Goal: Task Accomplishment & Management: Manage account settings

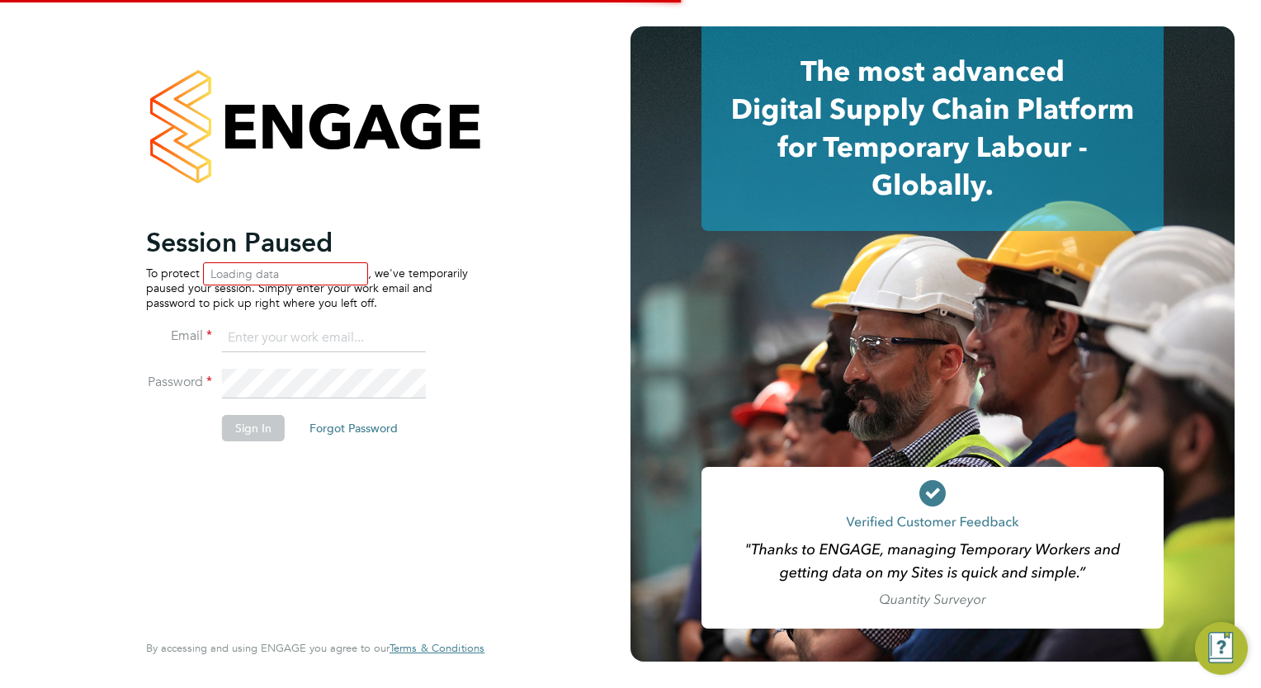
type input "megan.westlotorn@alliancemsp.co.uk"
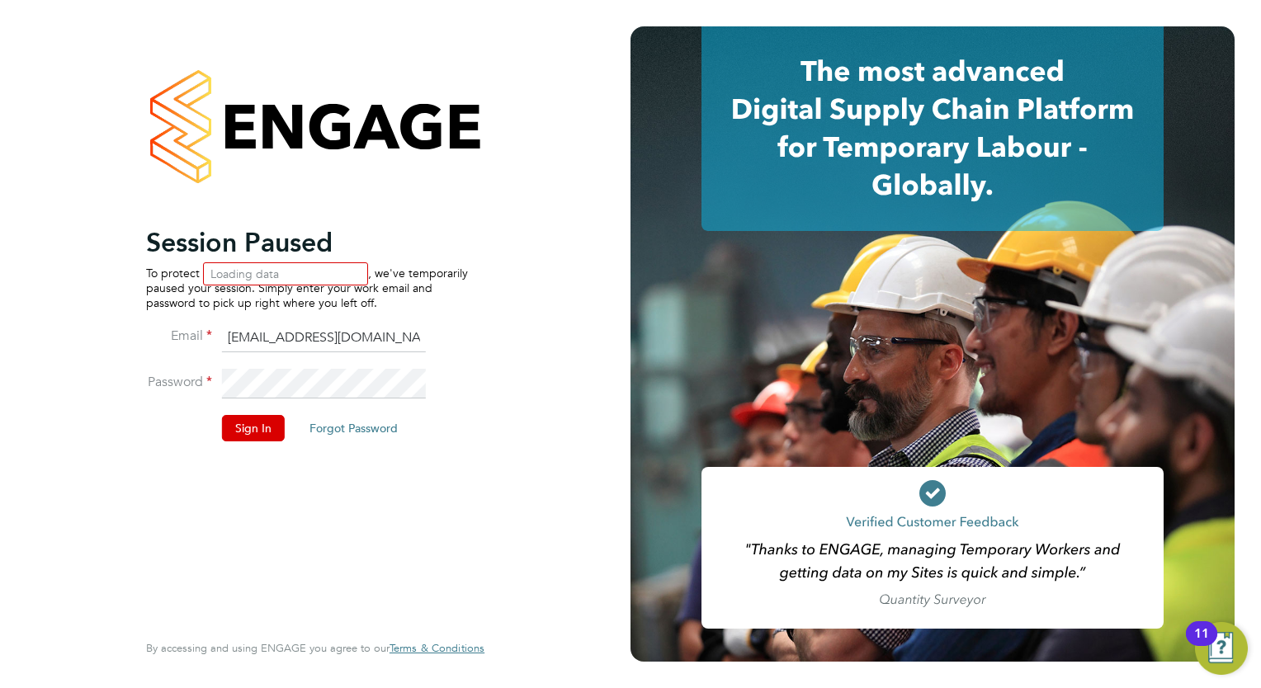
click at [259, 414] on li "Password" at bounding box center [307, 392] width 322 height 46
click at [267, 425] on button "Sign In" at bounding box center [253, 428] width 63 height 26
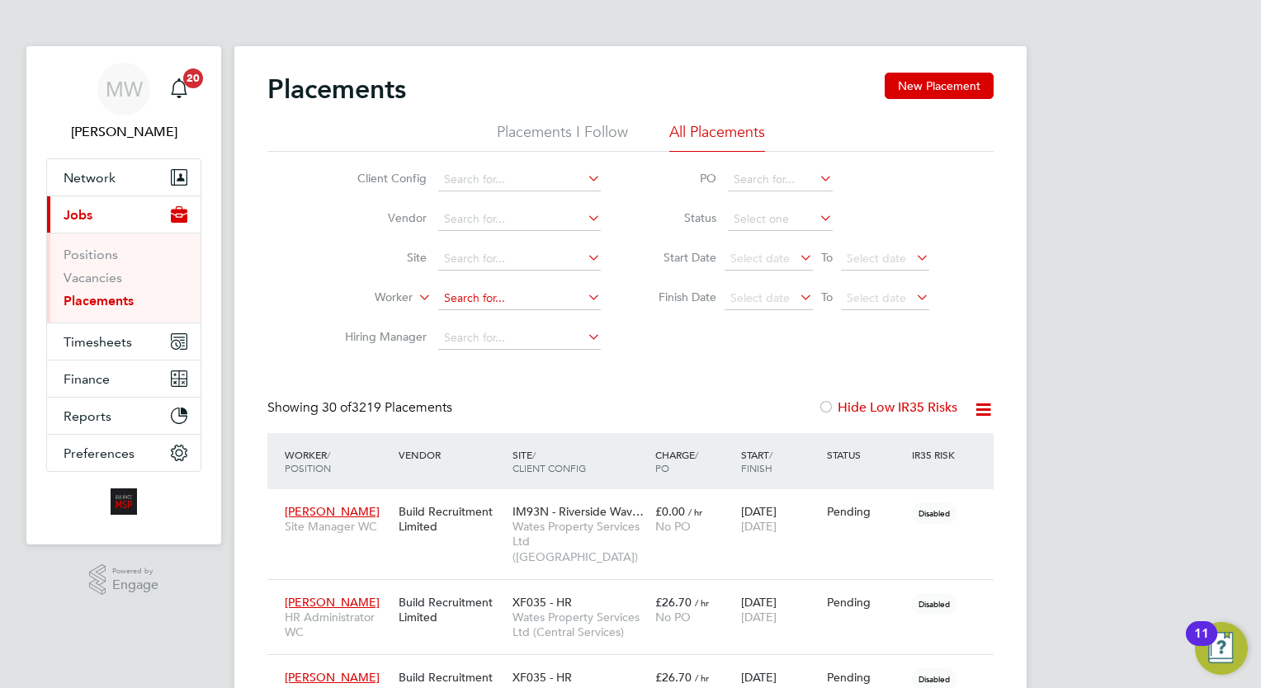
click at [479, 299] on input at bounding box center [519, 298] width 163 height 23
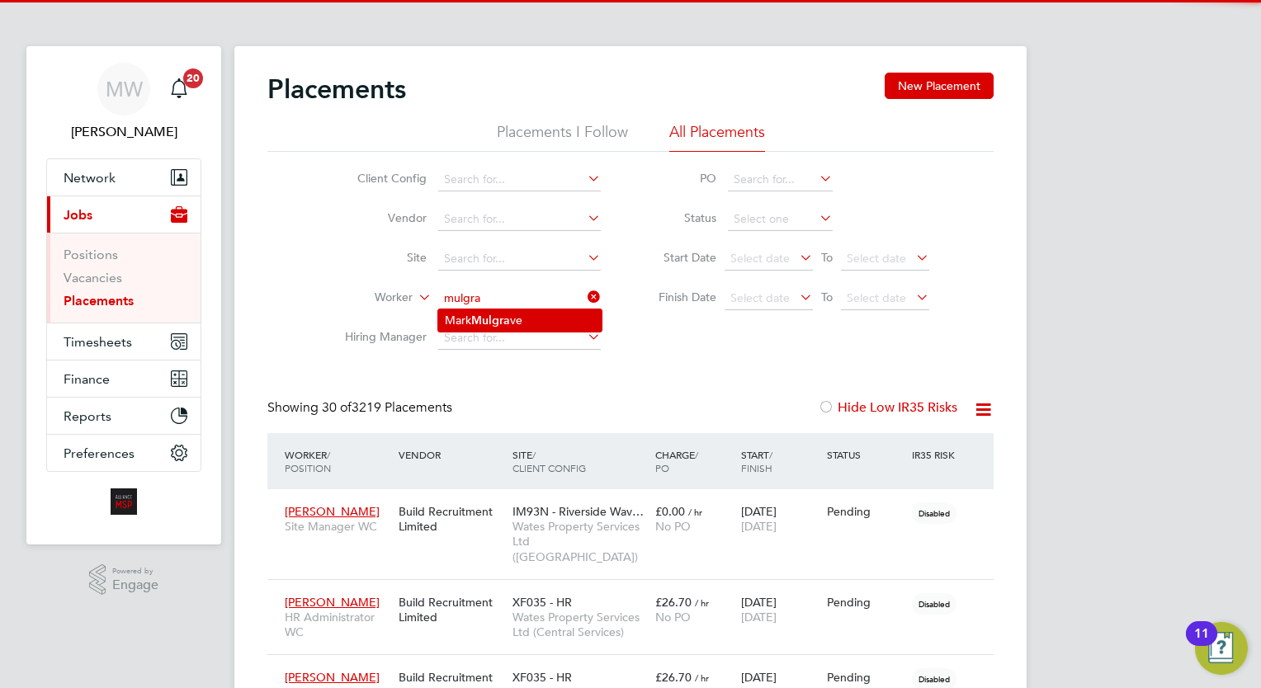
click at [513, 317] on li "Mark Mulgra ve" at bounding box center [519, 320] width 163 height 22
type input "[PERSON_NAME]"
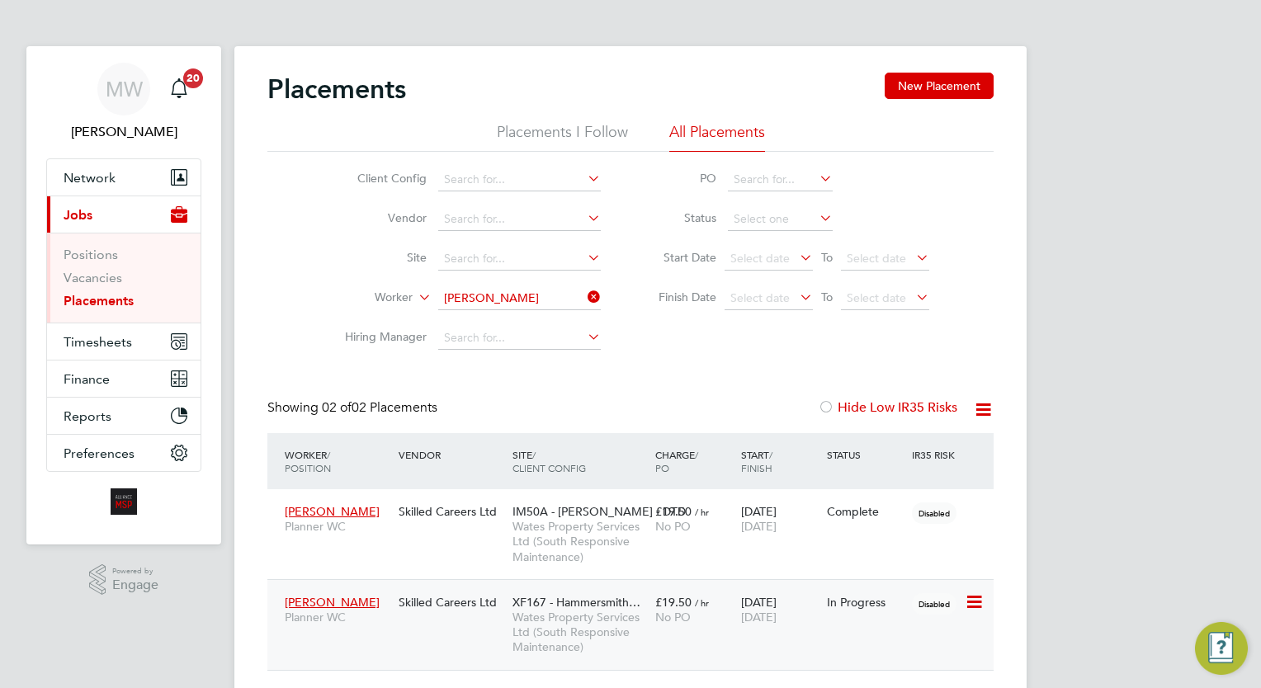
scroll to position [78, 144]
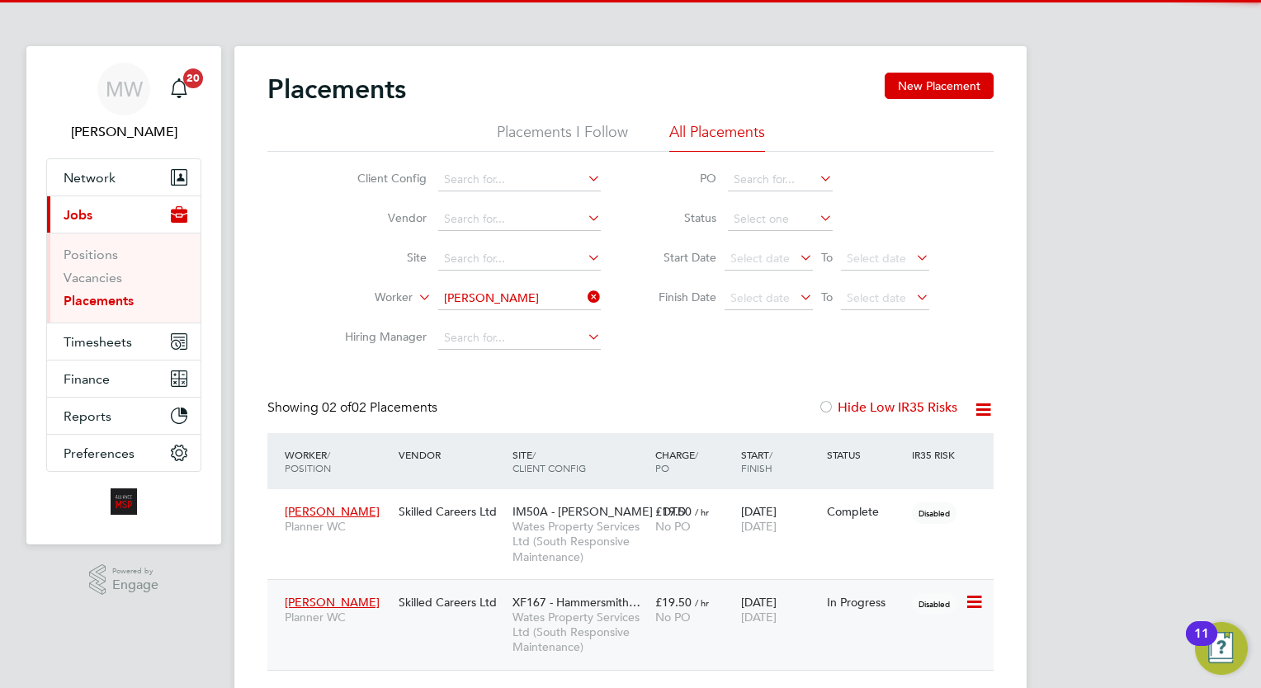
click at [747, 608] on div "28 Jul 2025 28 Oct 2025" at bounding box center [780, 610] width 86 height 46
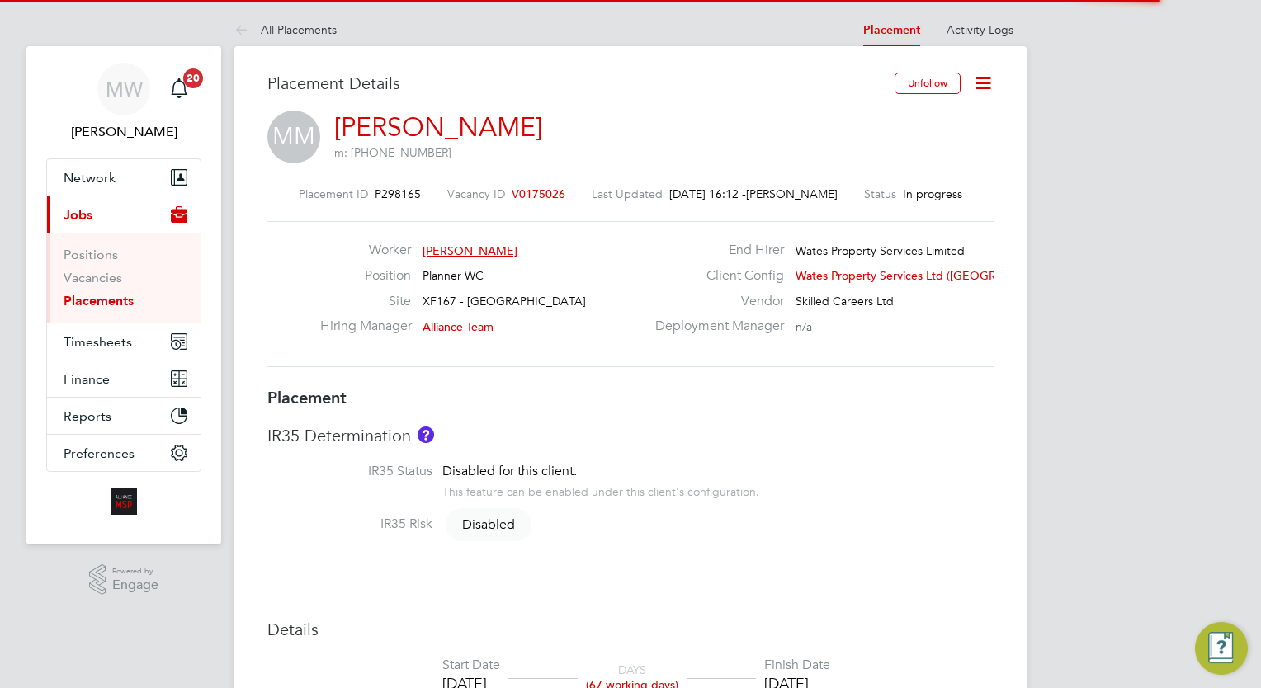
click at [984, 75] on icon at bounding box center [983, 83] width 21 height 21
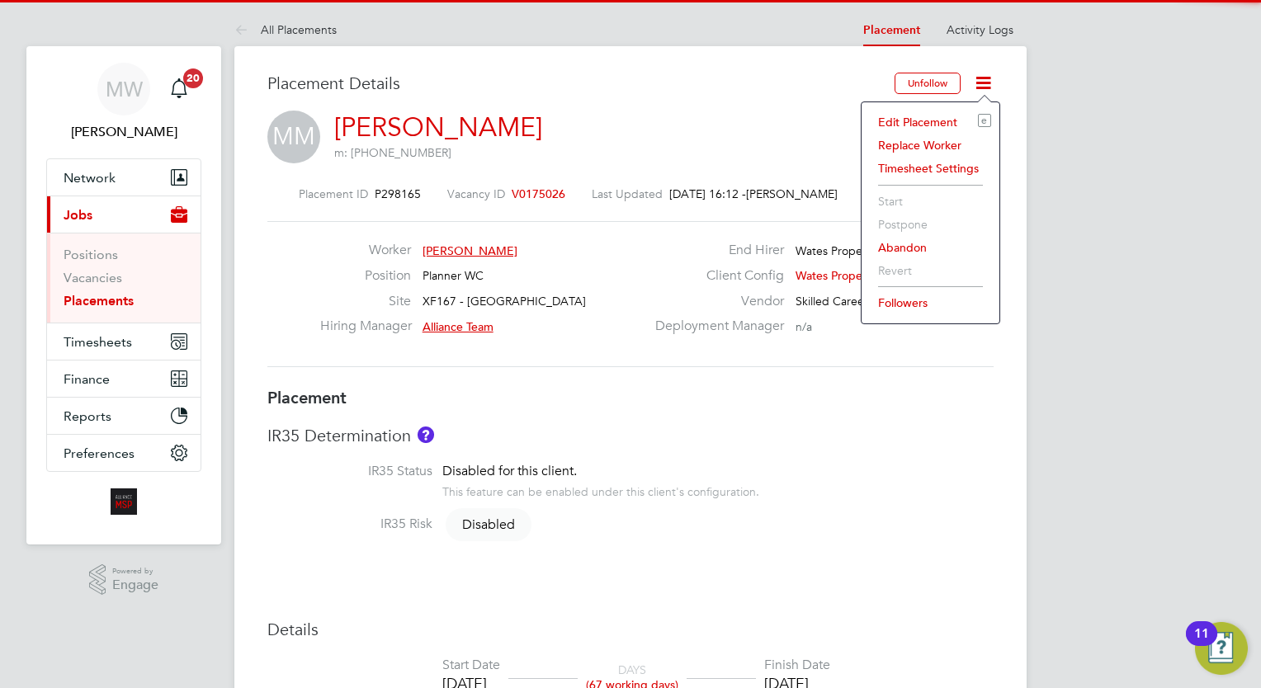
click at [931, 128] on li "Edit Placement e" at bounding box center [930, 122] width 121 height 23
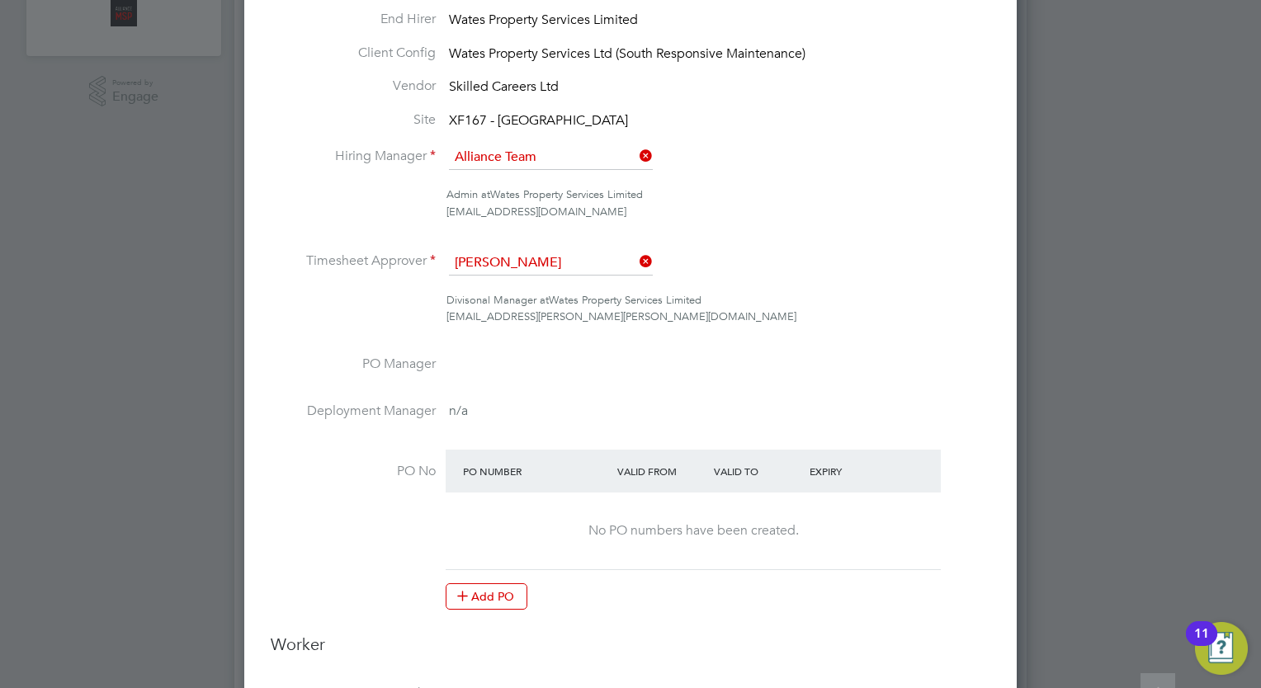
scroll to position [8, 8]
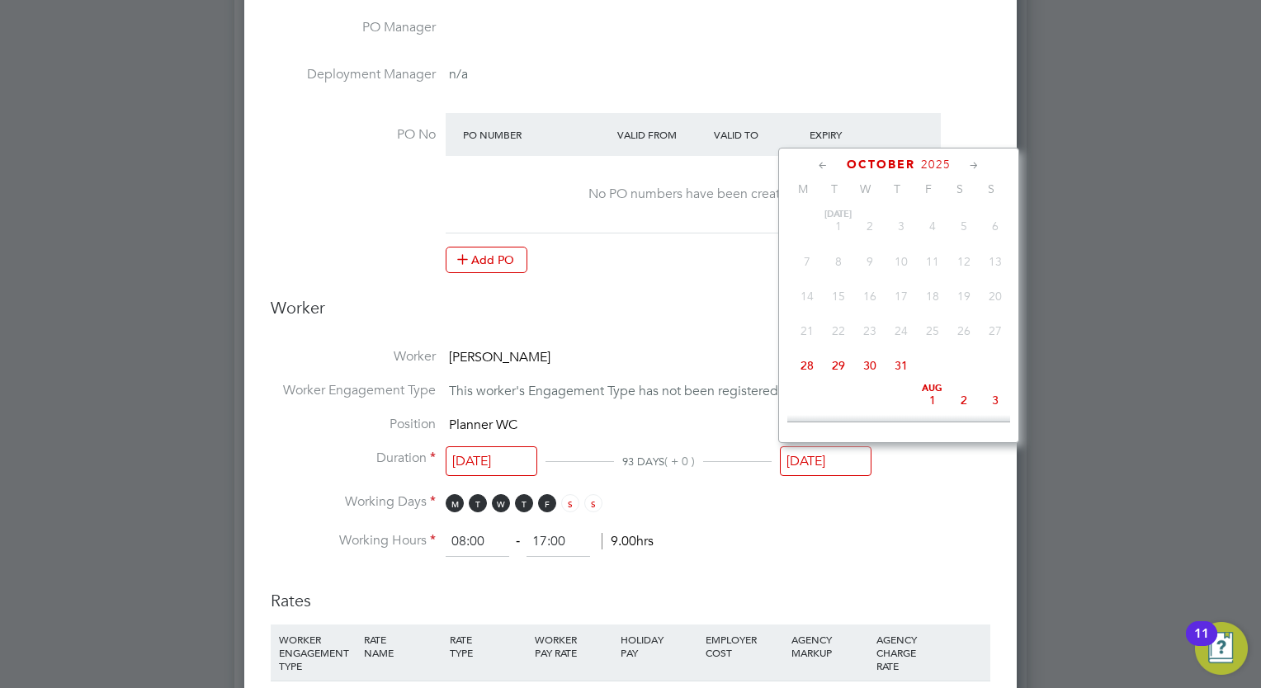
click at [848, 464] on input "[DATE]" at bounding box center [826, 461] width 92 height 31
click at [825, 167] on icon at bounding box center [823, 166] width 16 height 18
click at [840, 333] on span "23" at bounding box center [838, 320] width 31 height 31
type input "[DATE]"
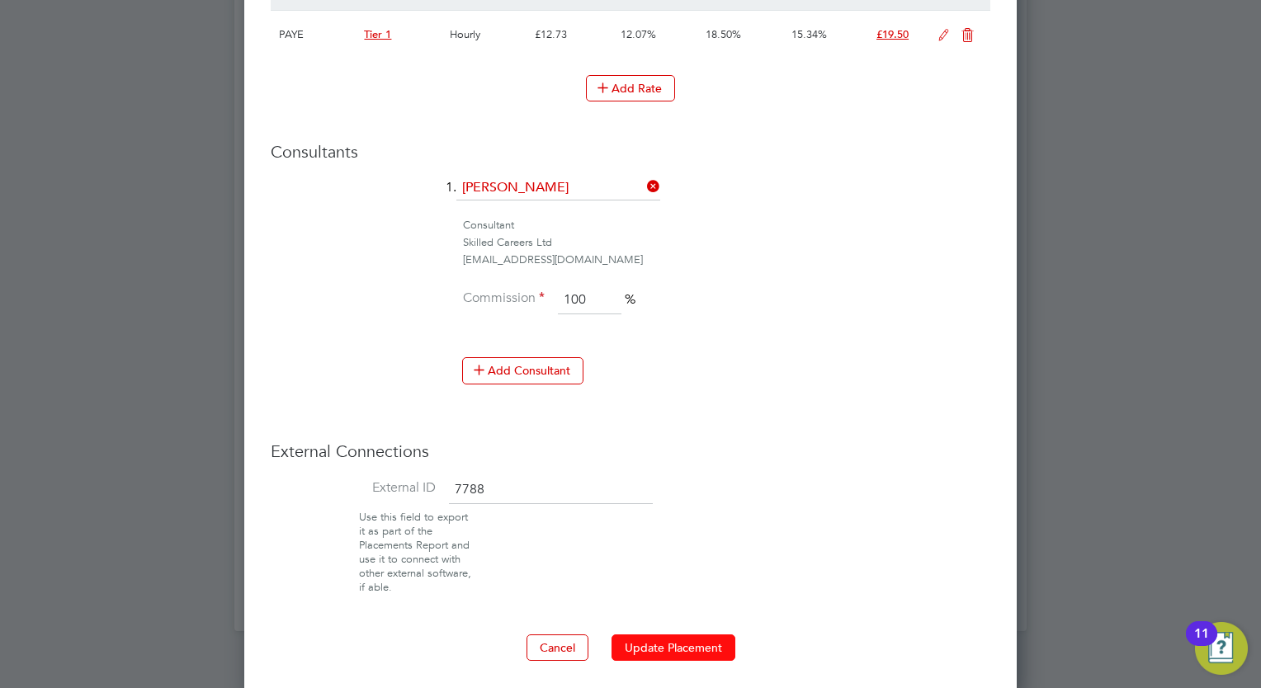
click at [716, 642] on button "Update Placement" at bounding box center [673, 648] width 124 height 26
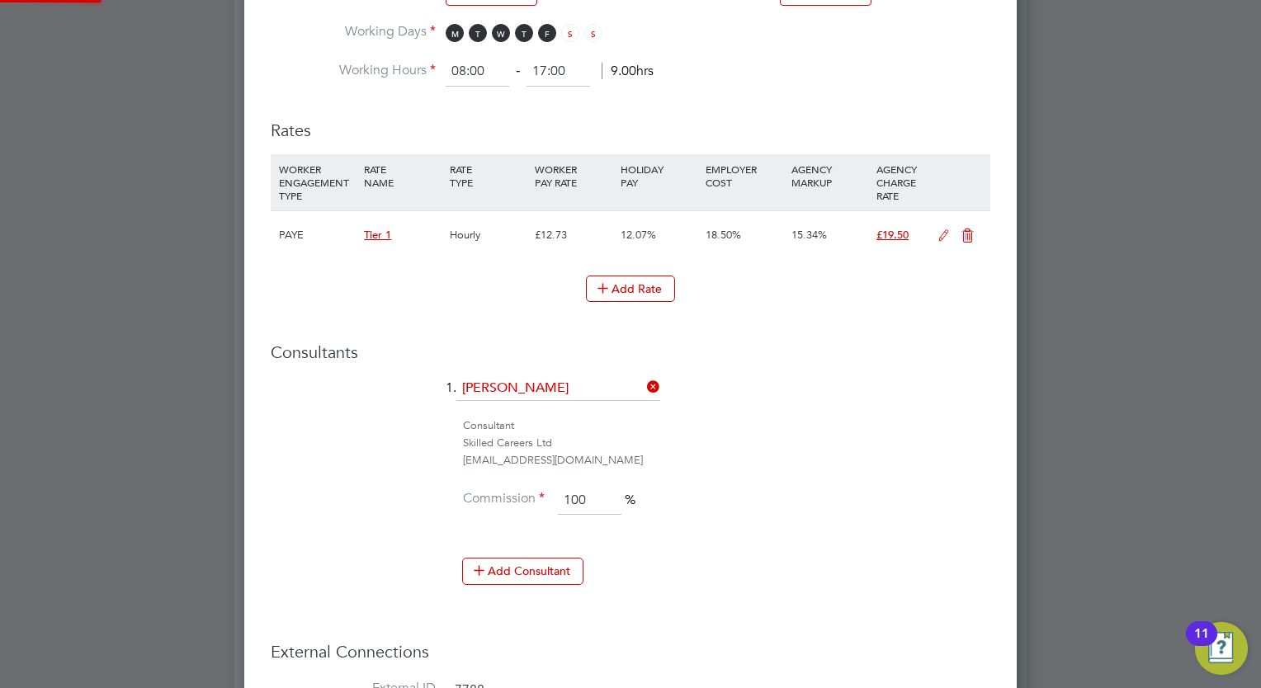
click at [0, 0] on div at bounding box center [0, 0] width 0 height 0
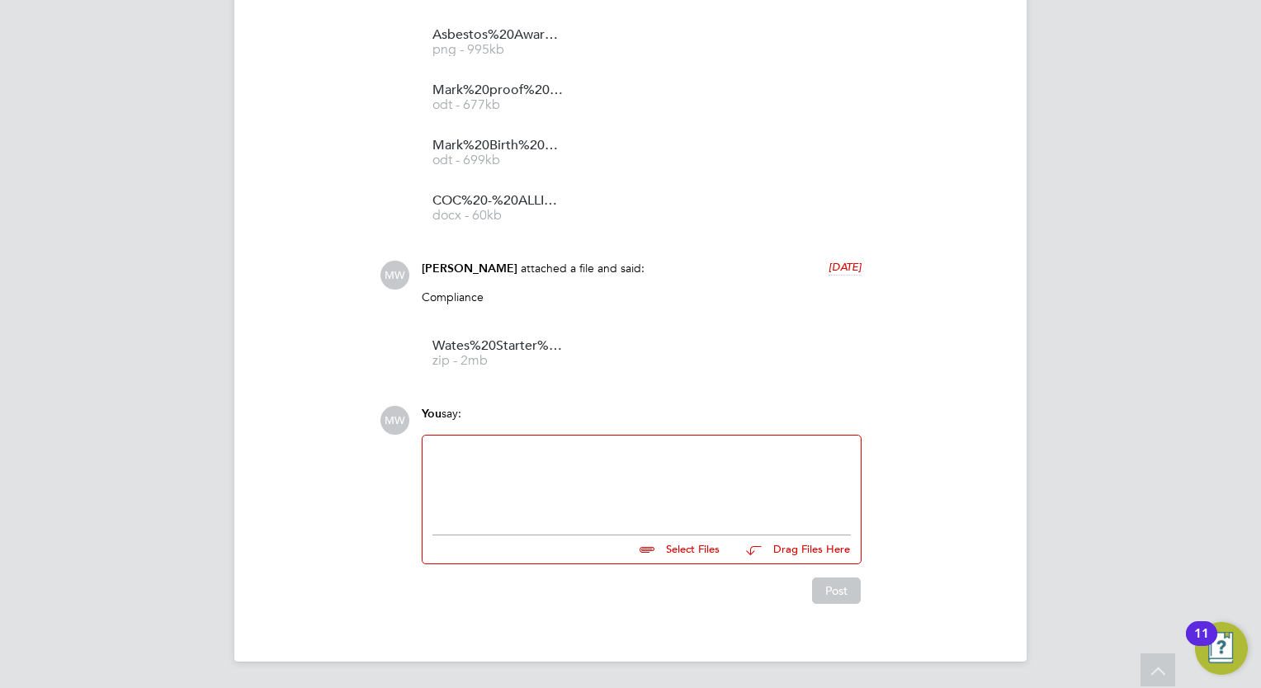
click at [495, 447] on div at bounding box center [641, 481] width 418 height 71
click at [842, 583] on button "Post" at bounding box center [836, 591] width 49 height 26
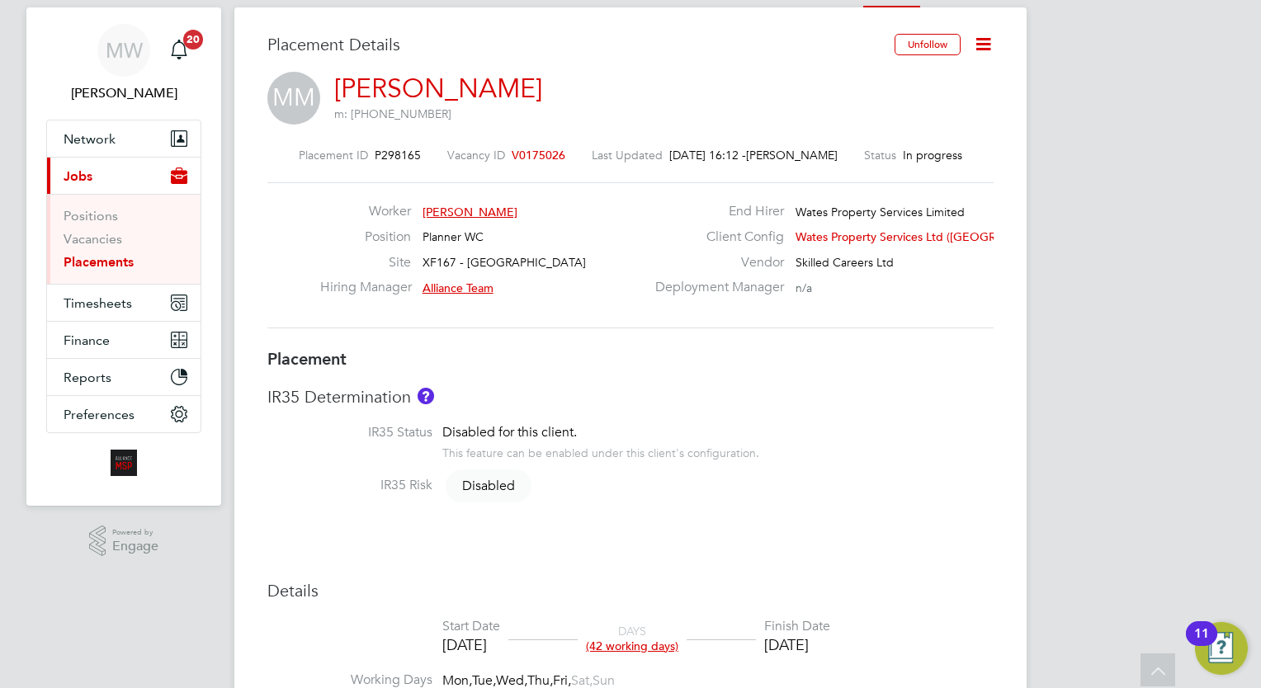
scroll to position [0, 0]
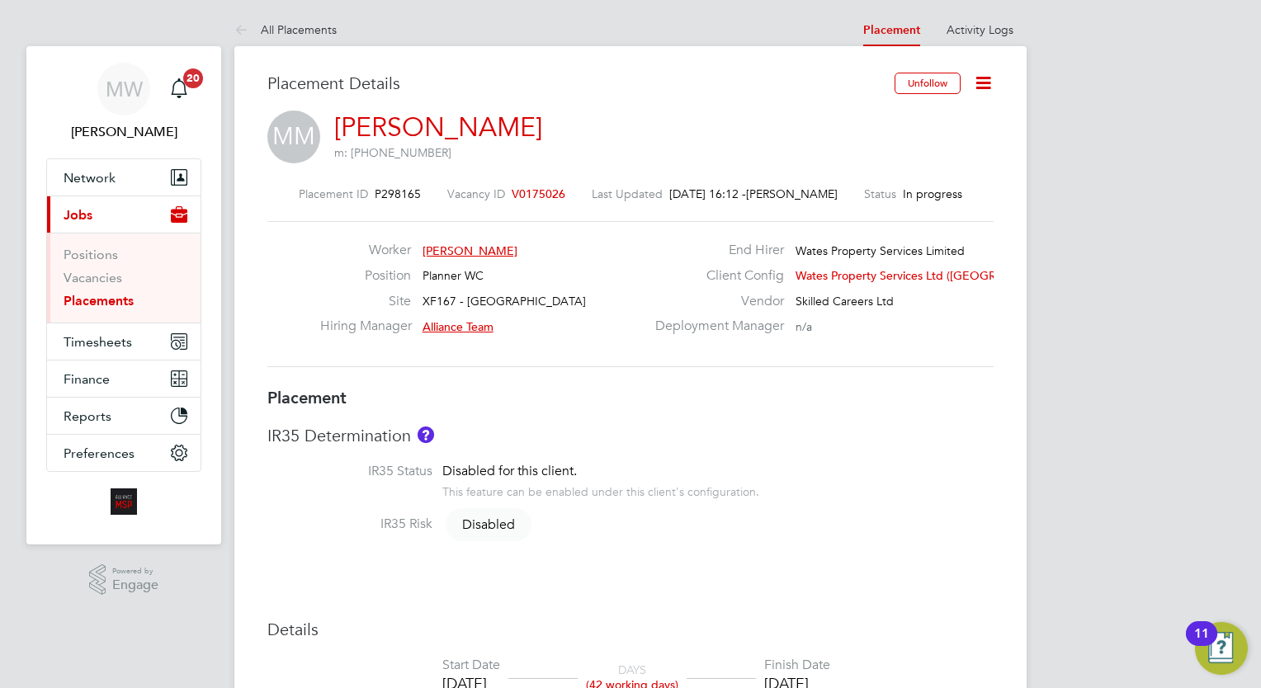
click at [125, 301] on link "Placements" at bounding box center [99, 301] width 70 height 16
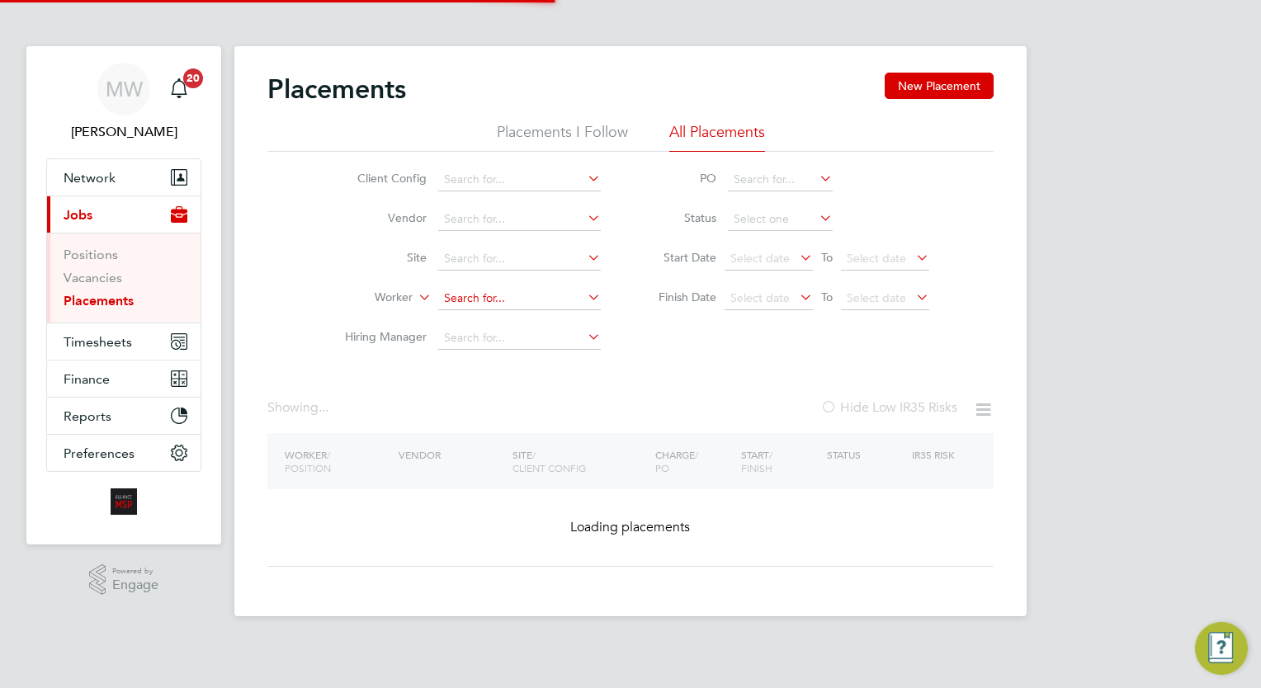
click at [465, 303] on input at bounding box center [519, 298] width 163 height 23
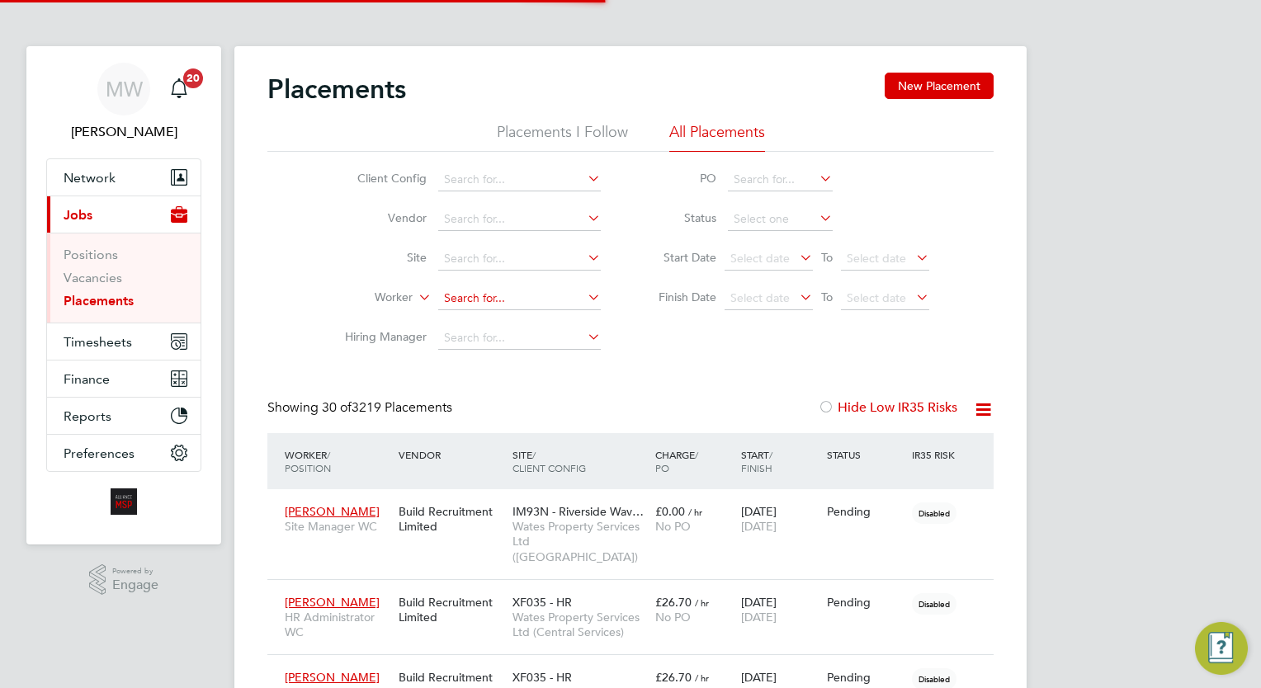
scroll to position [62, 115]
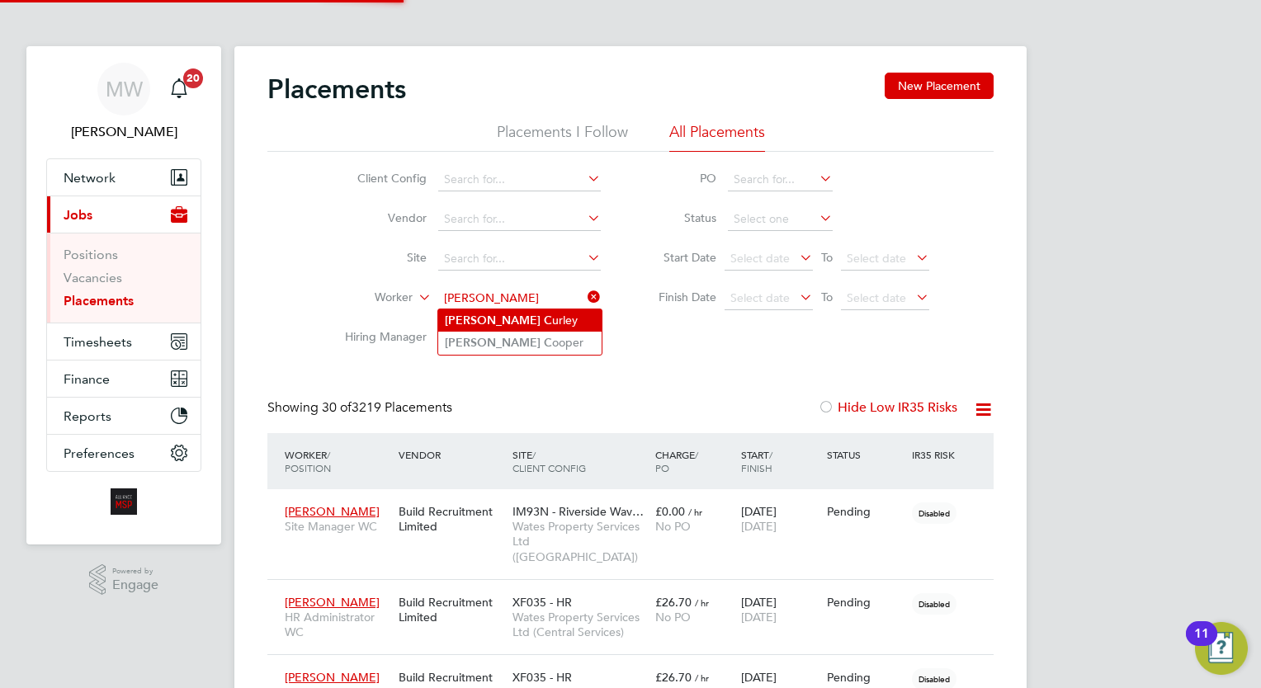
click at [482, 323] on li "[PERSON_NAME]" at bounding box center [519, 320] width 163 height 22
type input "[PERSON_NAME]"
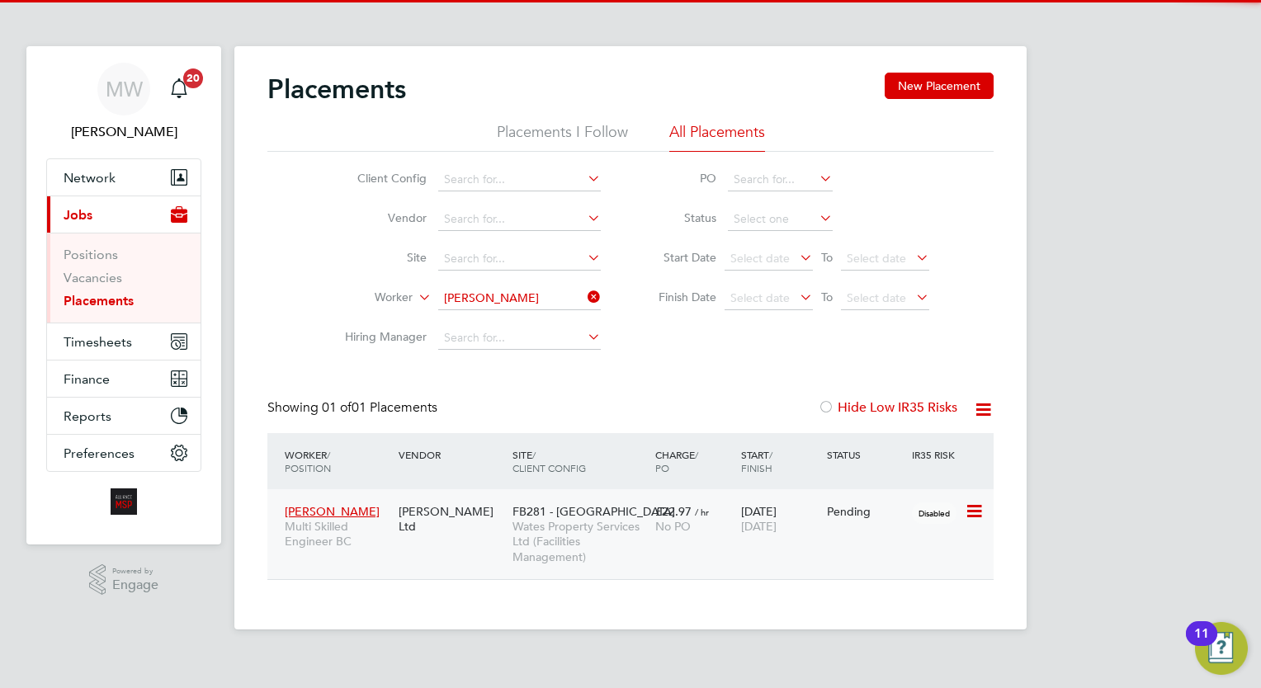
click at [724, 536] on div "£22.97 / hr No PO" at bounding box center [694, 519] width 86 height 46
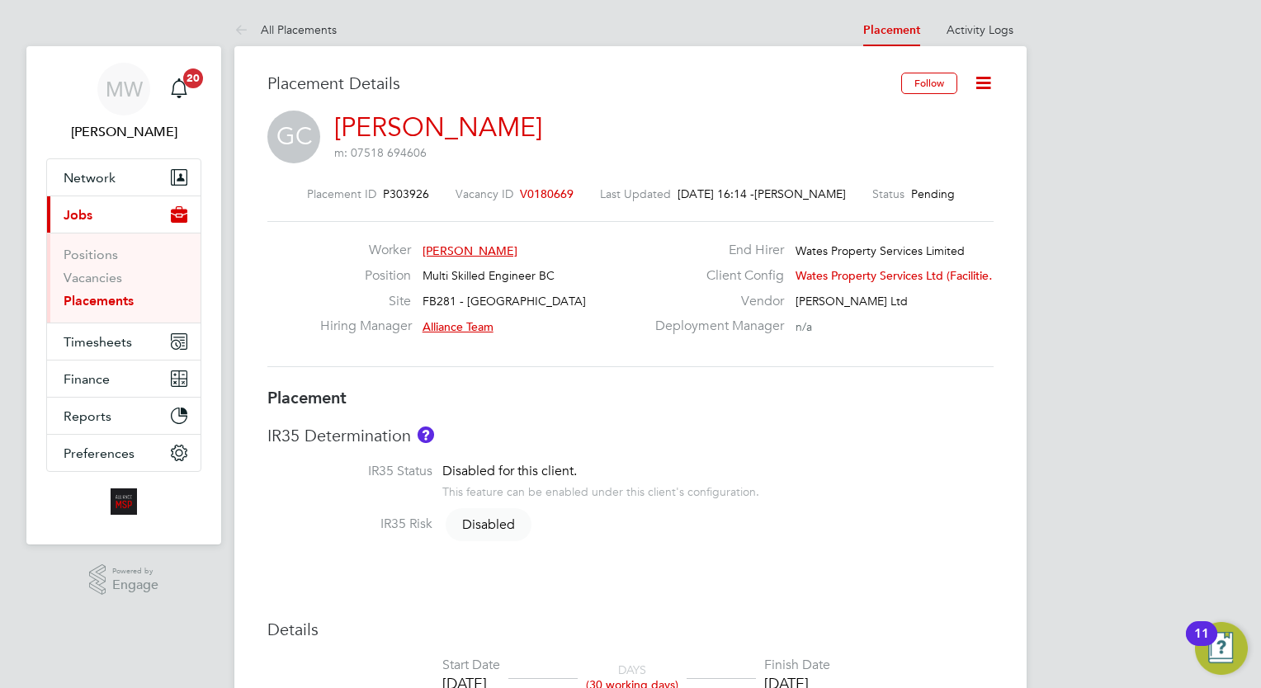
click at [545, 192] on span "V0180669" at bounding box center [547, 193] width 54 height 15
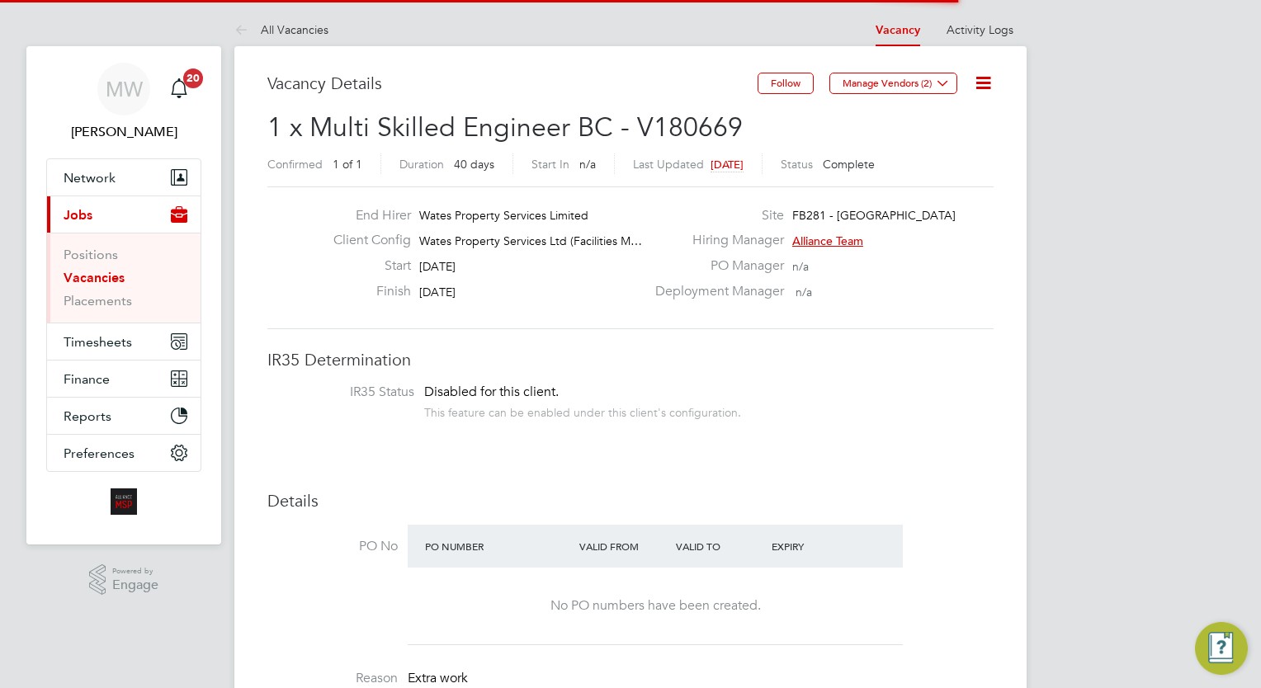
scroll to position [28, 144]
